Goal: Information Seeking & Learning: Learn about a topic

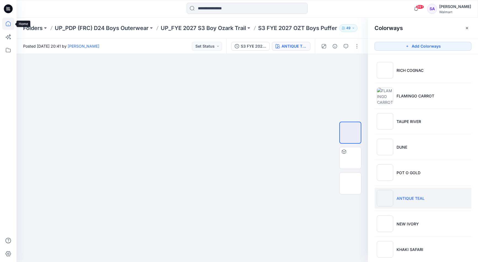
click at [12, 22] on icon at bounding box center [8, 24] width 12 height 12
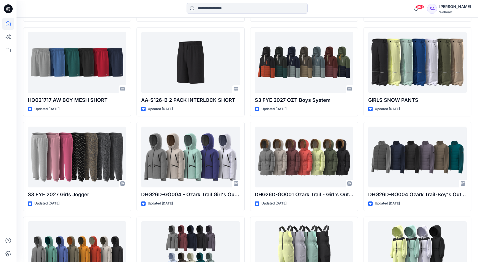
scroll to position [1562, 0]
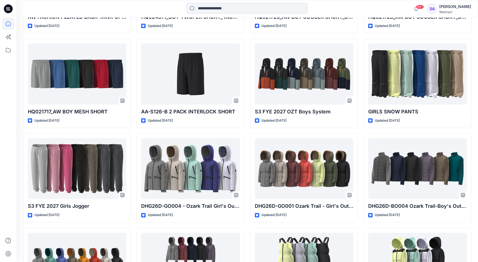
click at [81, 166] on div at bounding box center [77, 168] width 98 height 61
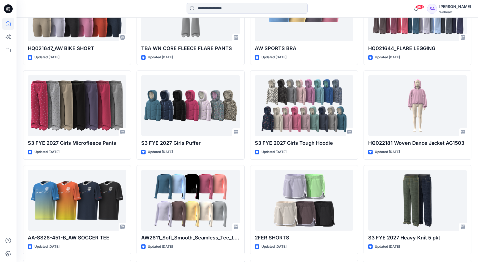
scroll to position [2387, 0]
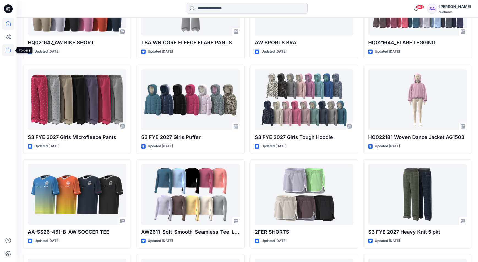
click at [9, 50] on icon at bounding box center [8, 50] width 12 height 12
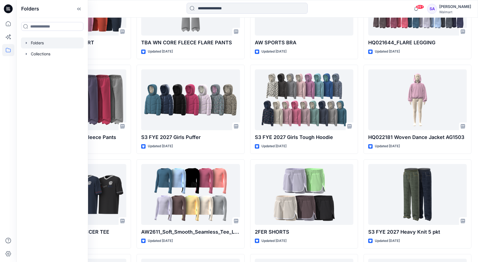
click at [37, 42] on div at bounding box center [52, 42] width 63 height 11
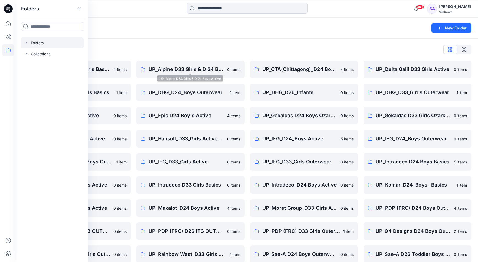
click at [161, 54] on div "Folders List UP_ Mas Acme D33 Girls Basics 4 items UP_Delta Galil D33 Girls Bas…" at bounding box center [246, 176] width 461 height 277
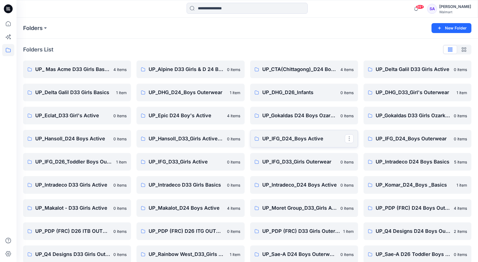
click at [310, 141] on p "UP_IFG_D24_Boys Active" at bounding box center [303, 139] width 82 height 8
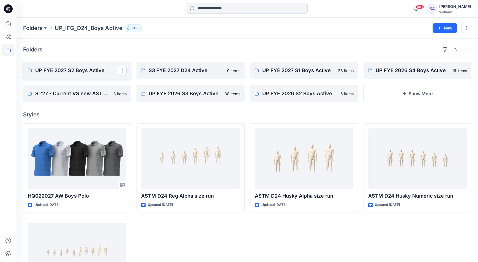
click at [90, 70] on p "UP FYE 2027 S2 Boys Active" at bounding box center [76, 71] width 82 height 8
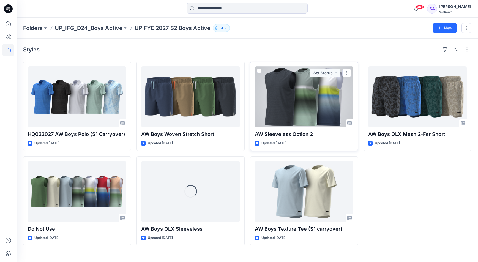
click at [296, 100] on div at bounding box center [304, 96] width 98 height 61
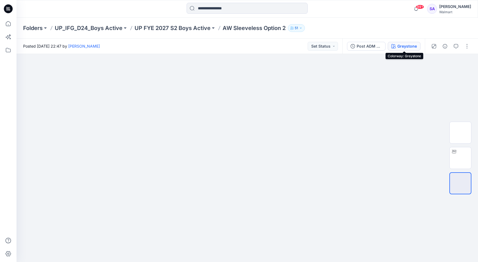
click at [402, 43] on div "Greystone" at bounding box center [407, 46] width 20 height 6
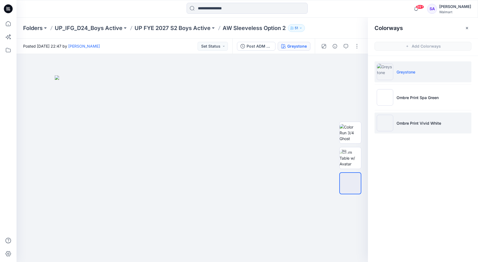
click at [405, 116] on li "Ombre Print Vivid White" at bounding box center [422, 122] width 97 height 21
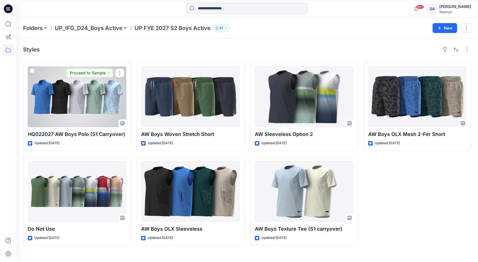
click at [81, 106] on div at bounding box center [77, 96] width 98 height 61
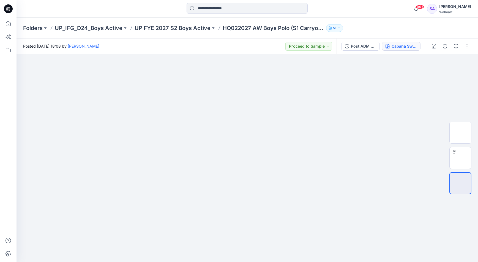
click at [406, 50] on button "Cabana Swim" at bounding box center [401, 46] width 38 height 9
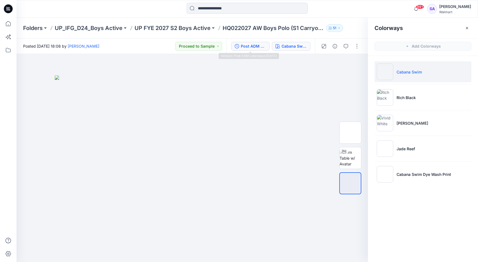
click at [257, 48] on div "Post ADM colorways [DATE]" at bounding box center [253, 46] width 25 height 6
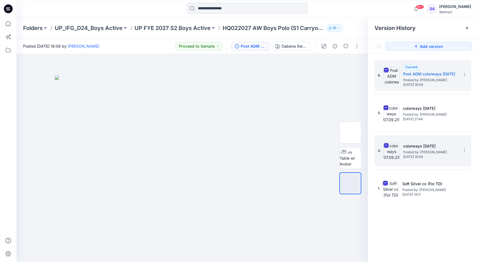
click at [404, 149] on h5 "colorways [DATE]" at bounding box center [430, 146] width 55 height 7
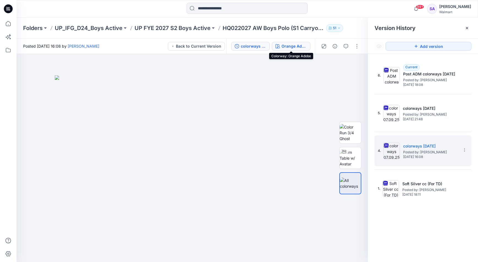
click at [302, 49] on div "Orange Adobe" at bounding box center [293, 46] width 25 height 6
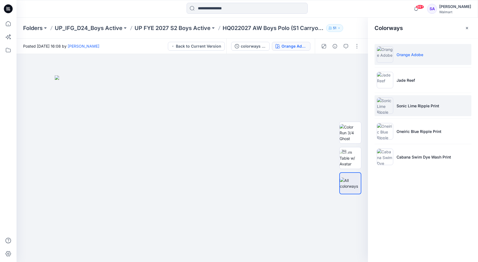
click at [437, 103] on p "Sonic Lime Ripple Print" at bounding box center [417, 106] width 43 height 6
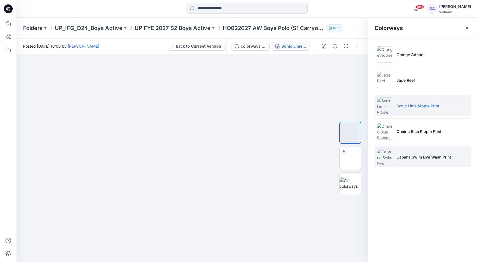
click at [395, 157] on li "Cabana Swim Dye Wash Print" at bounding box center [422, 156] width 97 height 21
